Goal: Task Accomplishment & Management: Complete application form

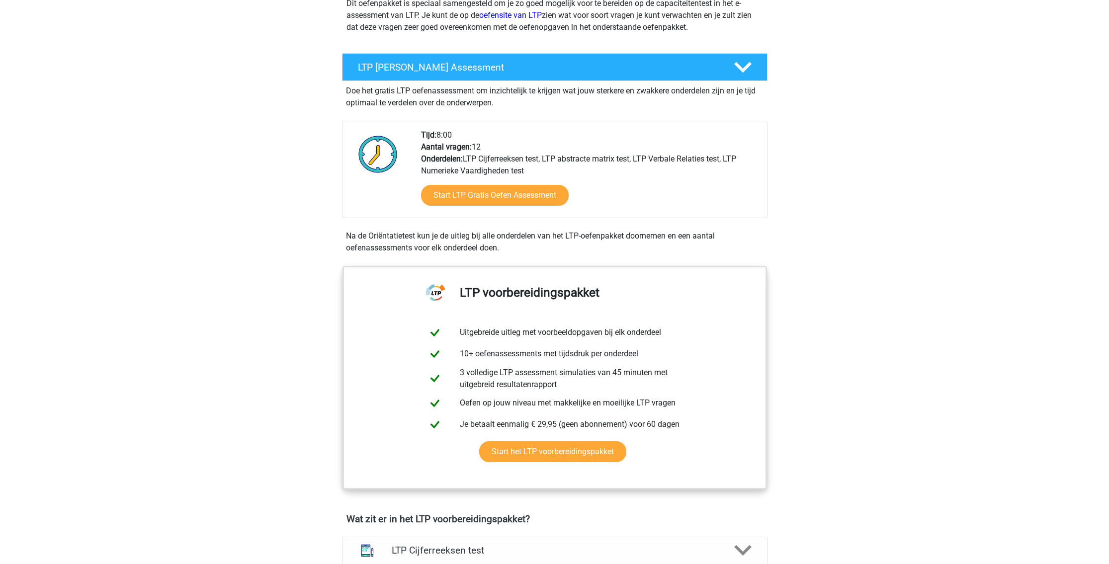
scroll to position [149, 0]
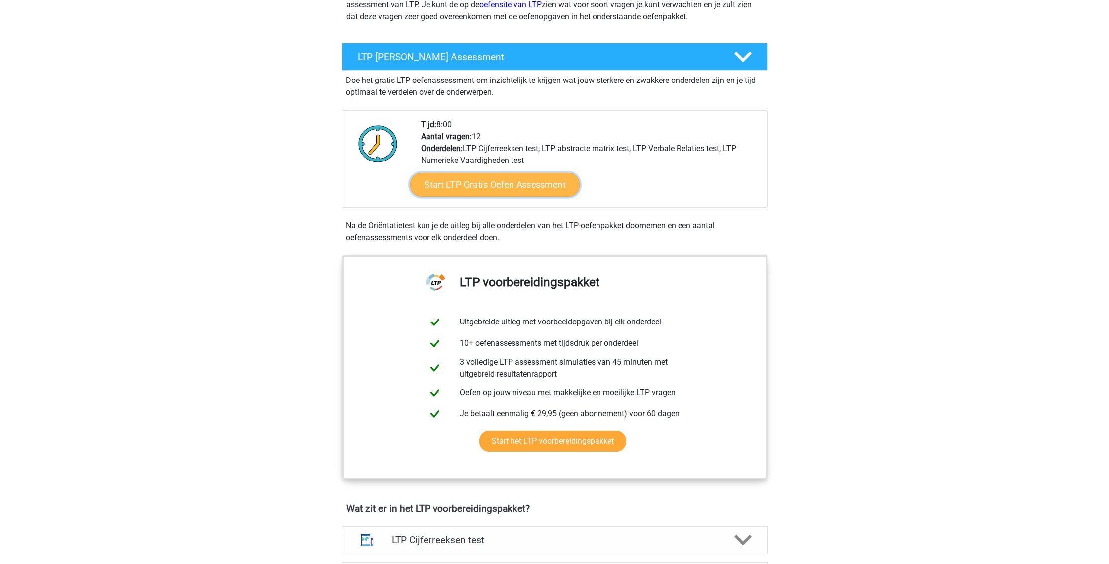
click at [468, 181] on link "Start LTP Gratis Oefen Assessment" at bounding box center [495, 185] width 170 height 24
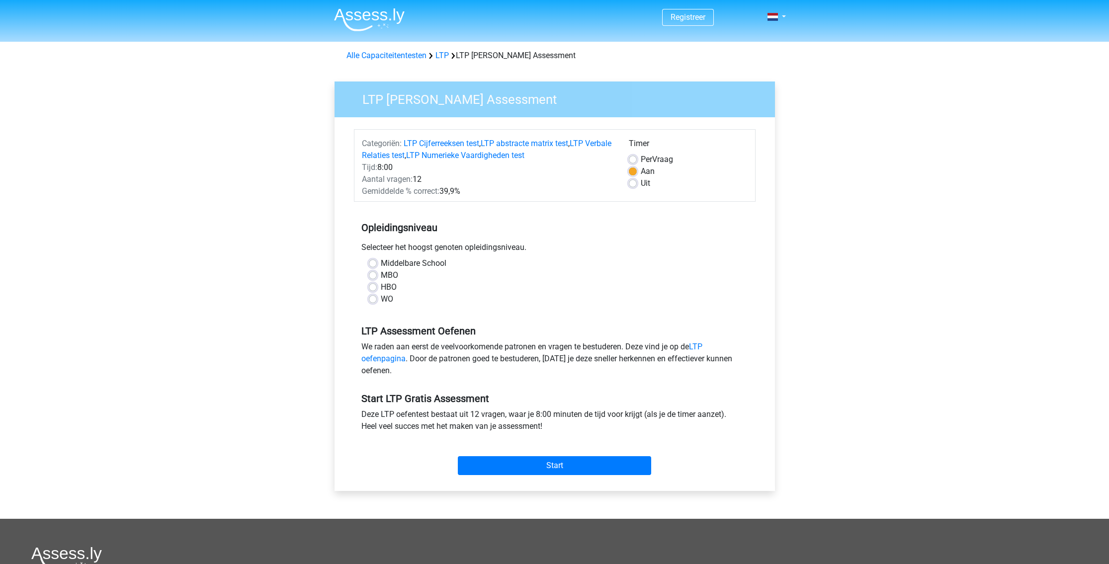
click at [381, 262] on label "Middelbare School" at bounding box center [414, 264] width 66 height 12
click at [375, 262] on input "Middelbare School" at bounding box center [373, 263] width 8 height 10
radio input "true"
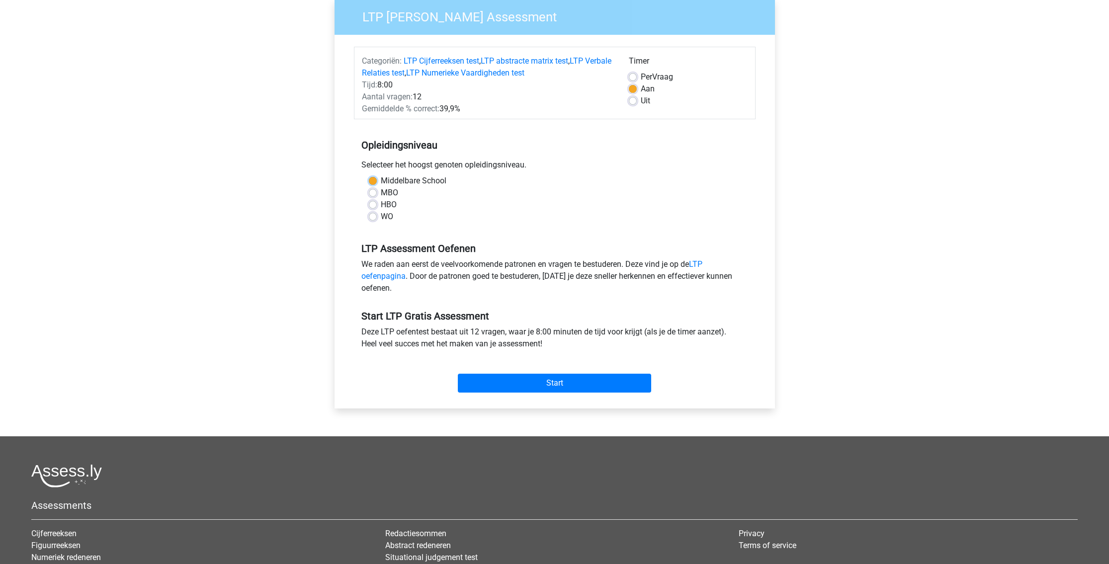
scroll to position [50, 0]
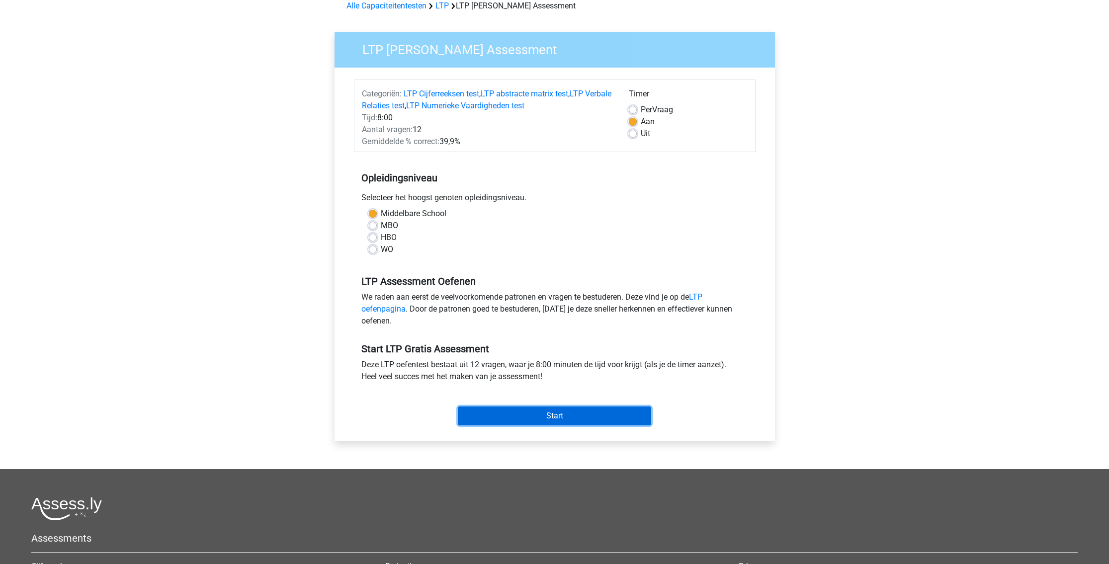
click at [540, 415] on input "Start" at bounding box center [554, 416] width 193 height 19
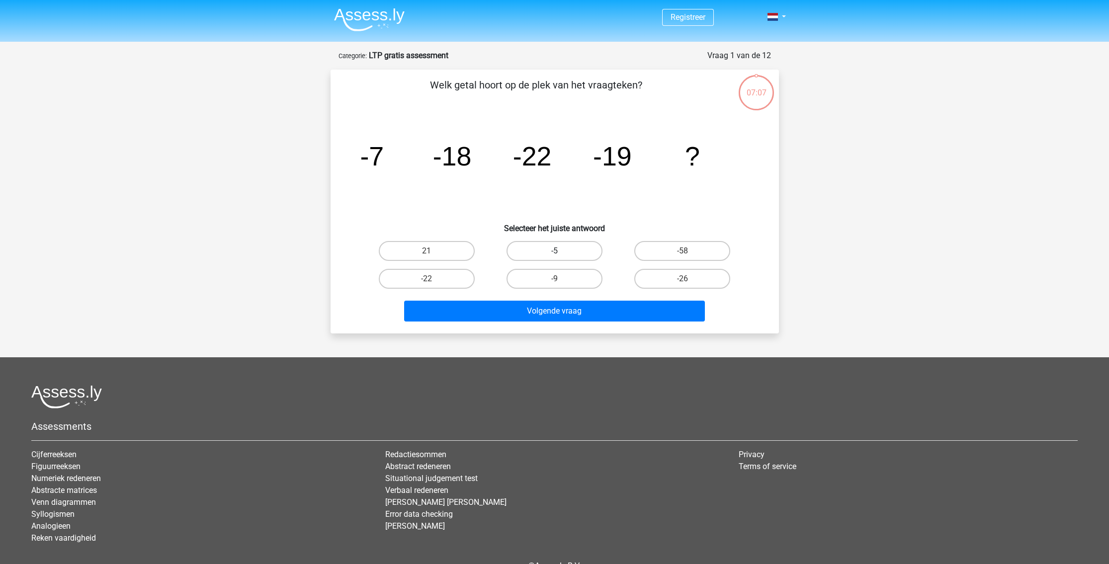
click at [547, 244] on label "-5" at bounding box center [555, 251] width 96 height 20
click at [554, 251] on input "-5" at bounding box center [557, 254] width 6 height 6
radio input "true"
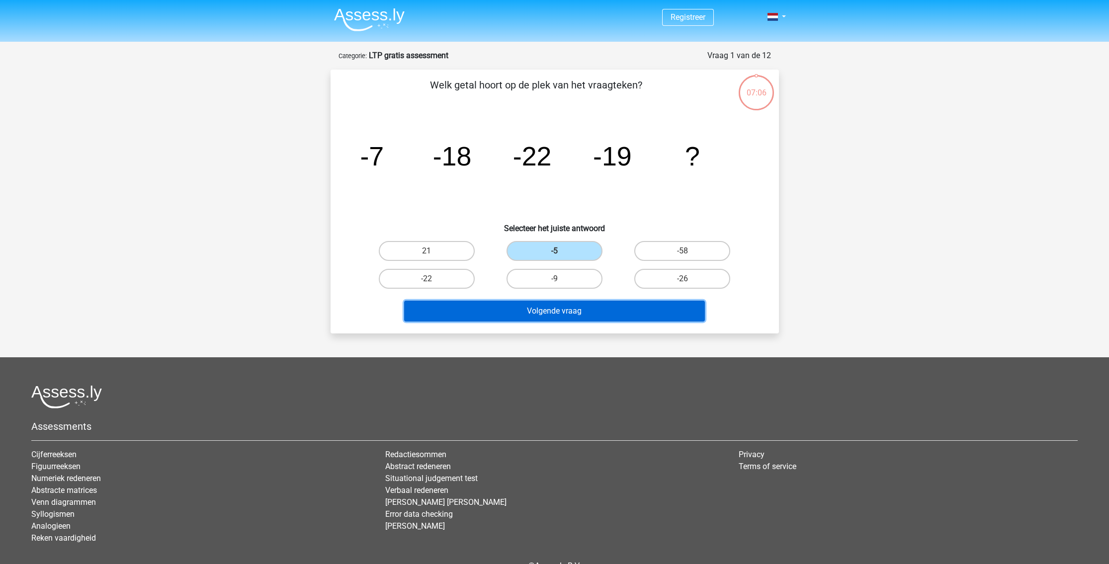
click at [578, 312] on button "Volgende vraag" at bounding box center [554, 311] width 301 height 21
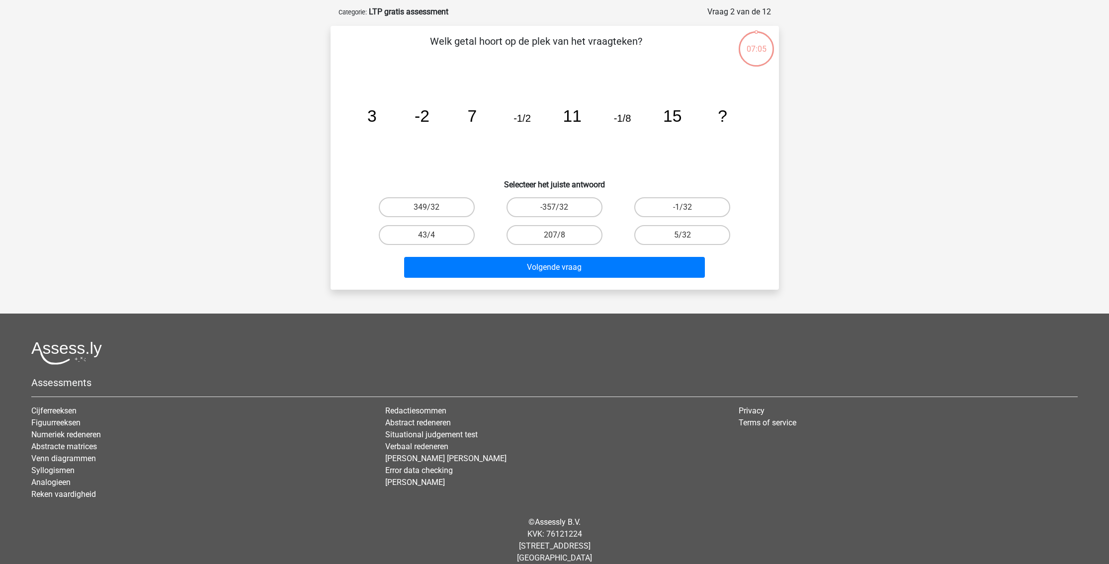
scroll to position [50, 0]
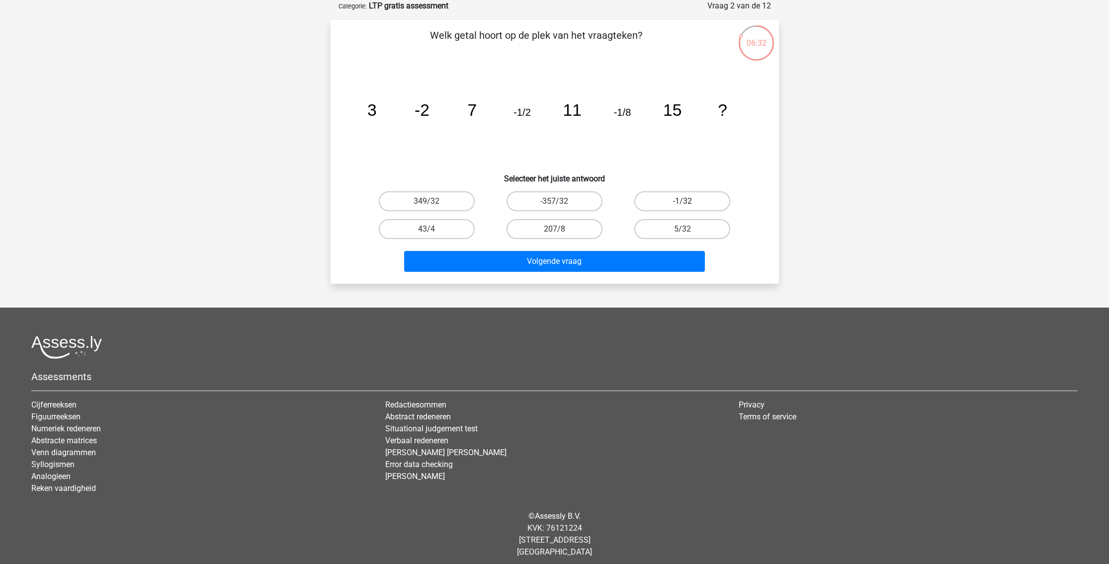
click at [671, 199] on label "-1/32" at bounding box center [682, 201] width 96 height 20
click at [683, 201] on input "-1/32" at bounding box center [686, 204] width 6 height 6
radio input "true"
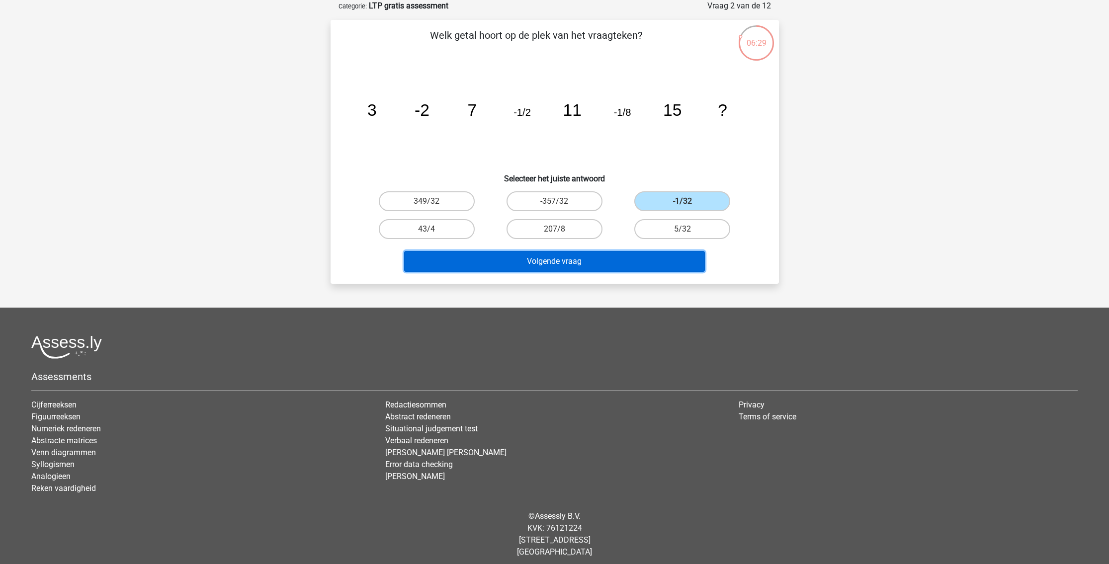
click at [658, 255] on button "Volgende vraag" at bounding box center [554, 261] width 301 height 21
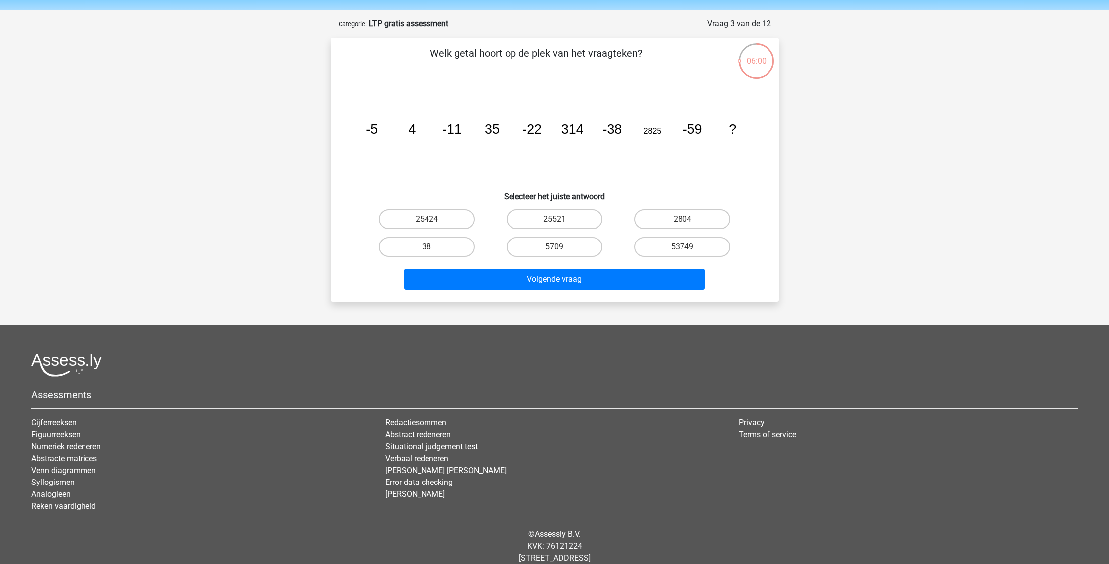
scroll to position [0, 0]
